Goal: Navigation & Orientation: Understand site structure

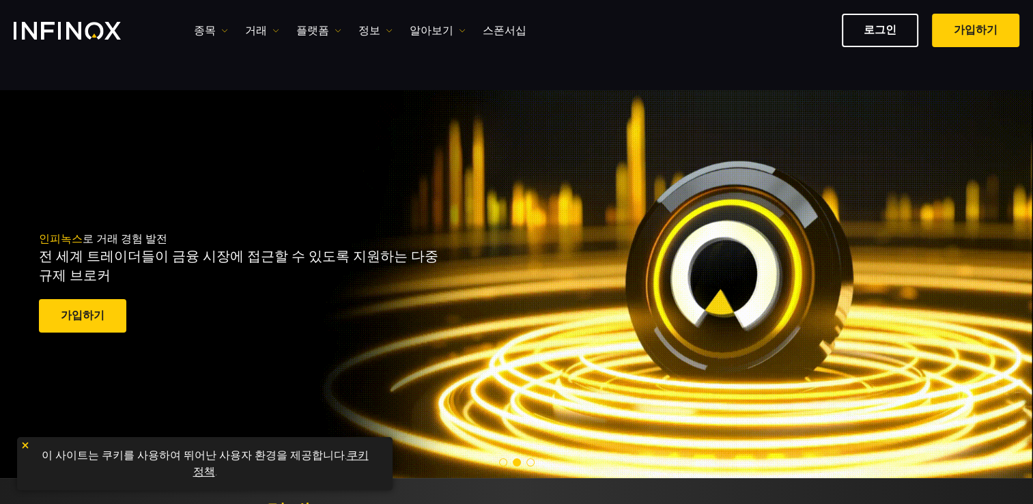
scroll to position [205, 0]
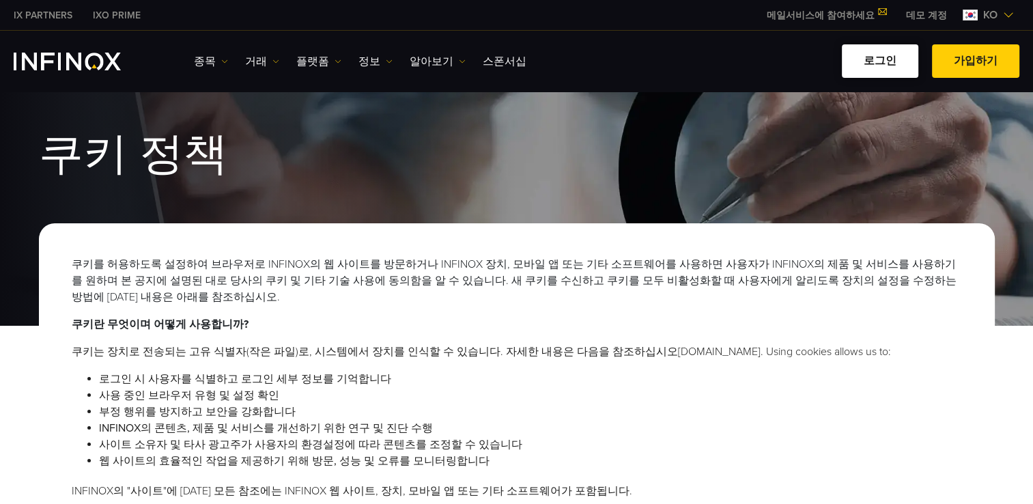
click at [882, 62] on link "로그인" at bounding box center [879, 60] width 76 height 33
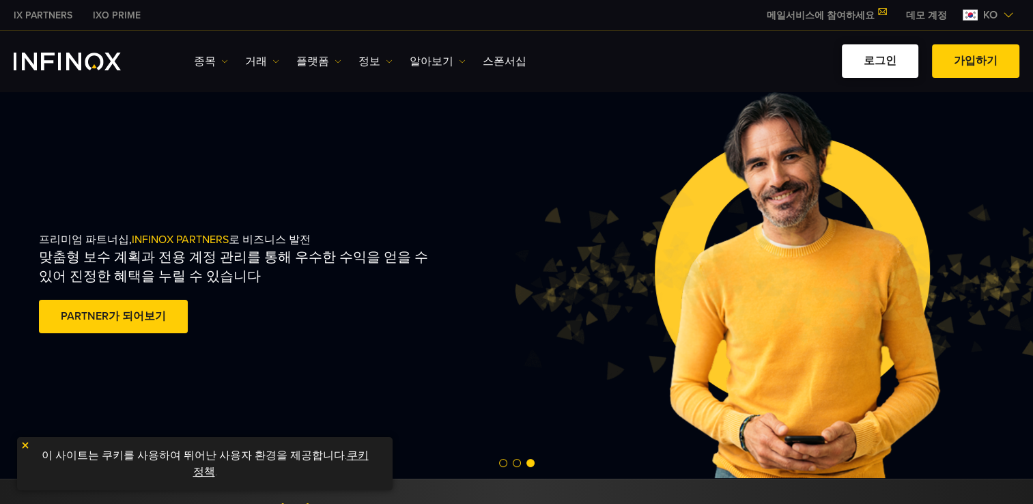
click at [865, 63] on link "로그인" at bounding box center [879, 60] width 76 height 33
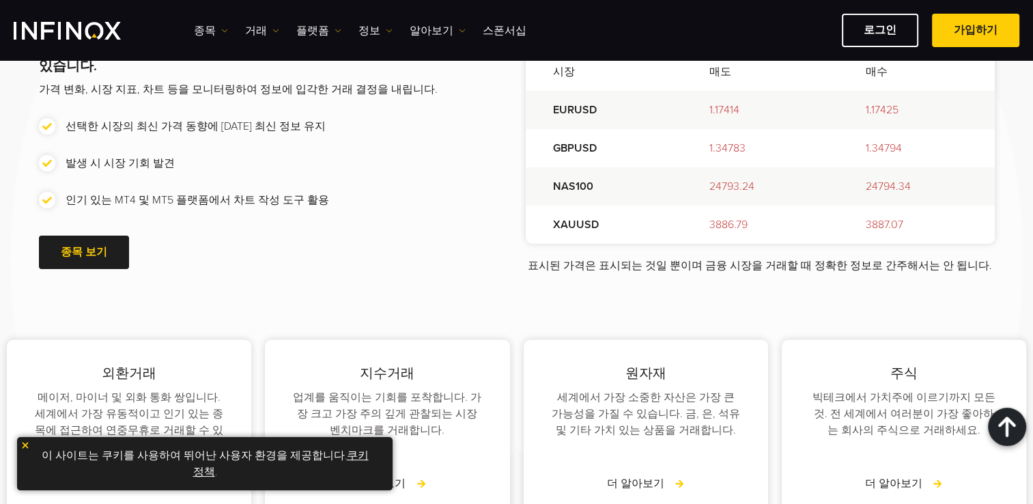
scroll to position [1720, 0]
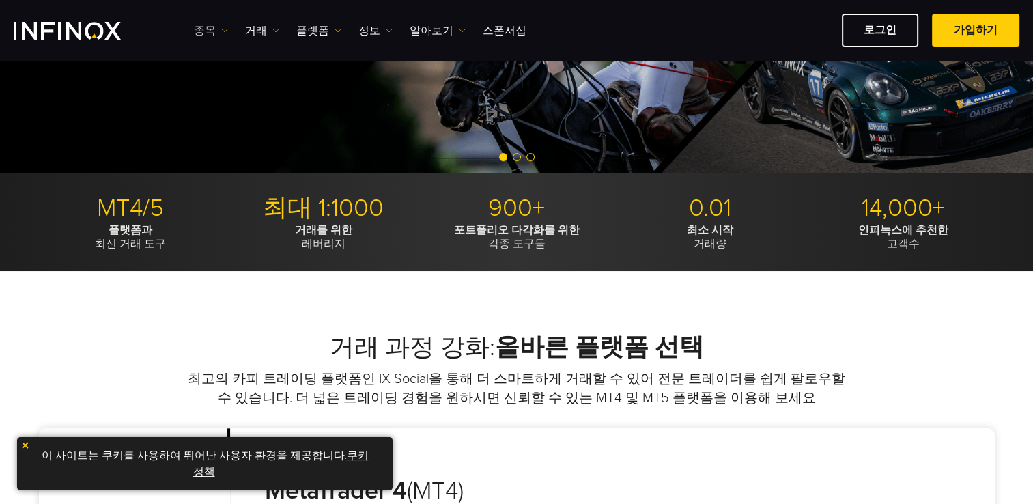
scroll to position [2, 0]
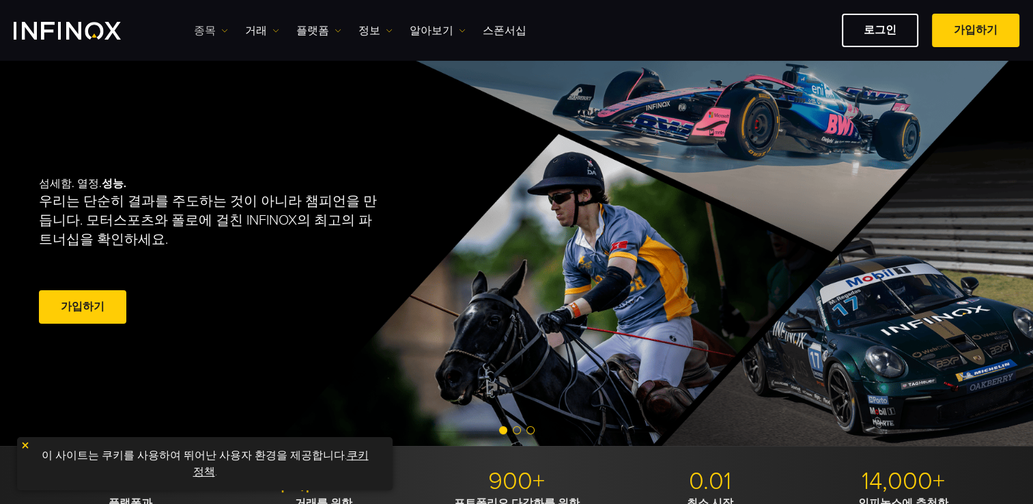
click at [212, 27] on link "종목" at bounding box center [211, 31] width 34 height 16
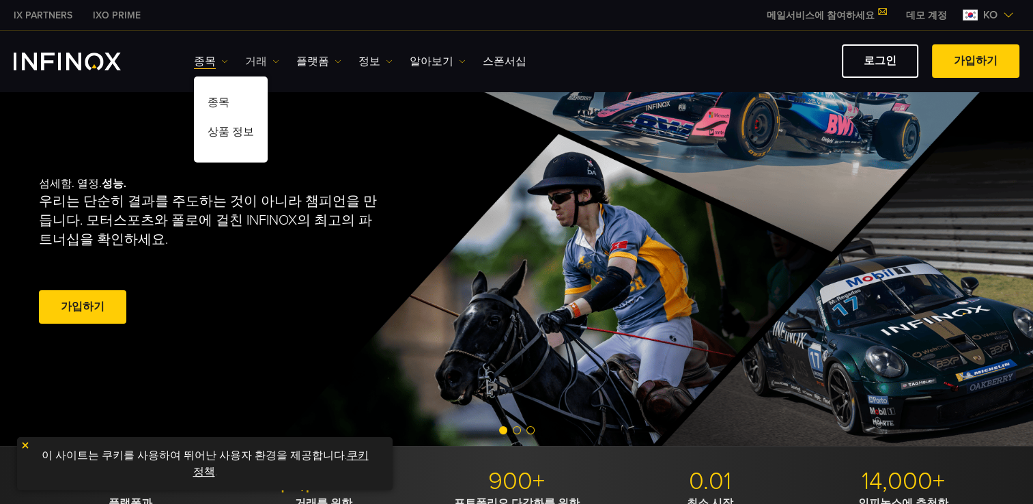
click at [265, 63] on link "거래" at bounding box center [262, 61] width 34 height 16
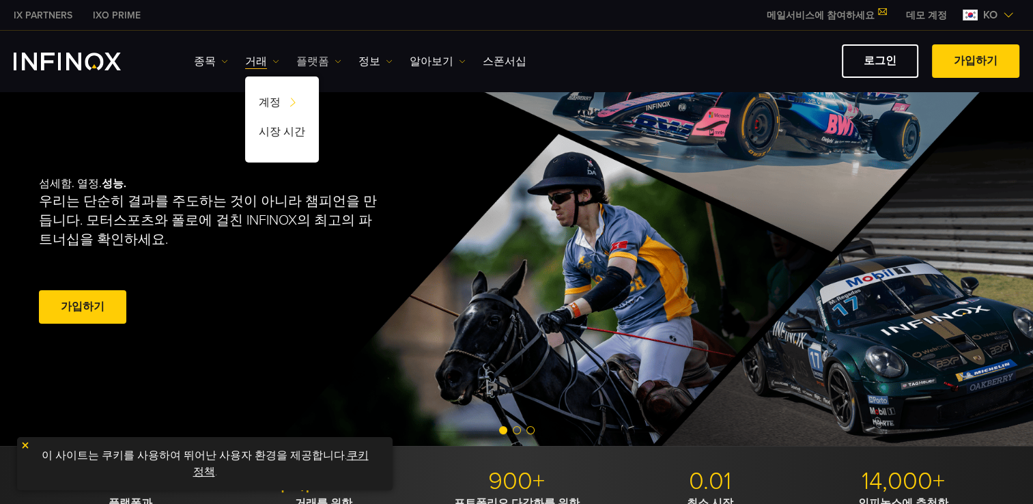
click at [326, 63] on link "플랫폼" at bounding box center [318, 61] width 45 height 16
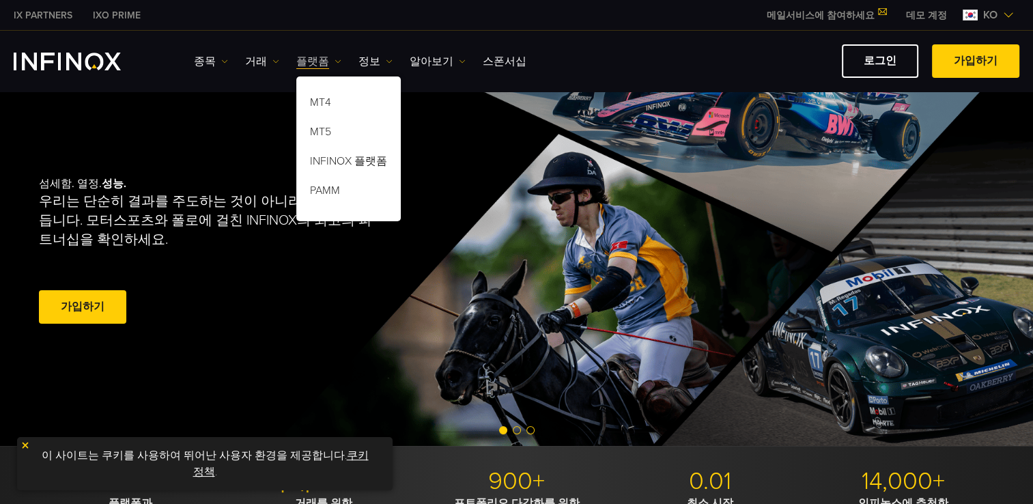
scroll to position [0, 0]
click at [35, 17] on link "IX PARTNERS" at bounding box center [42, 15] width 79 height 14
